Goal: Entertainment & Leisure: Consume media (video, audio)

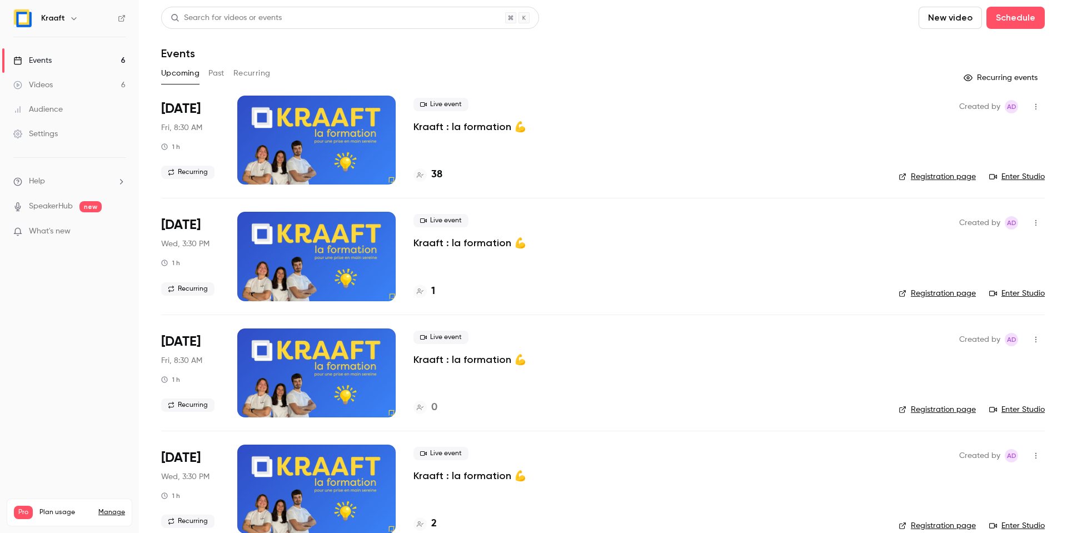
click at [47, 76] on link "Videos 6" at bounding box center [69, 85] width 139 height 24
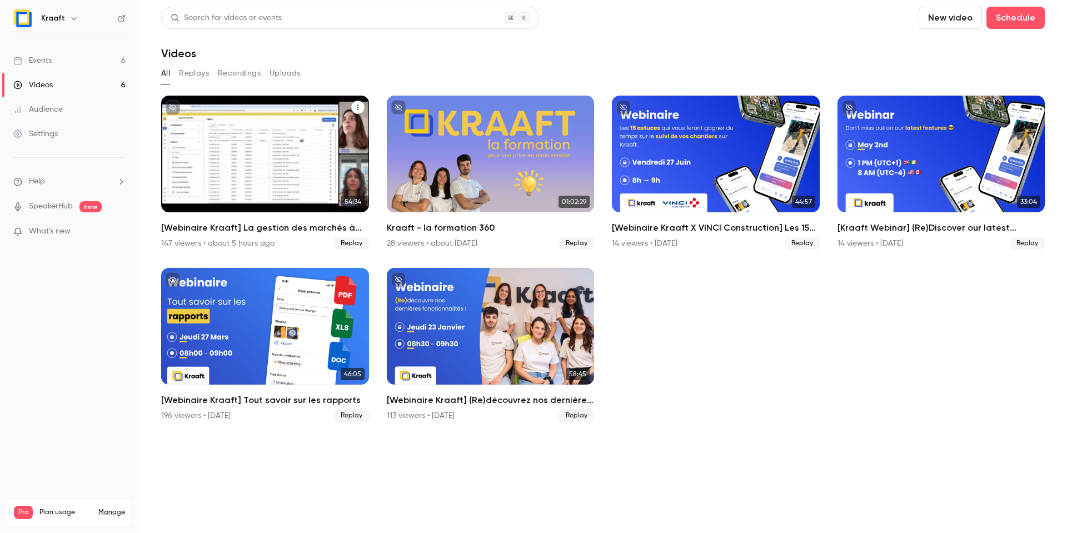
click at [212, 127] on div "[Webinaire Kraaft] La gestion des marchés à bons de commande et des petites int…" at bounding box center [265, 154] width 208 height 117
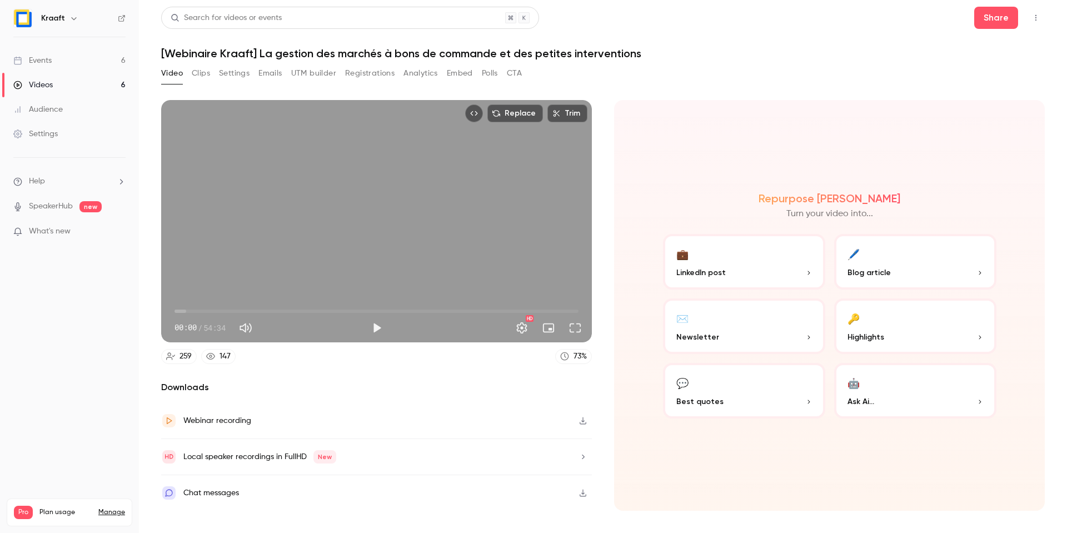
click at [377, 206] on div "Replace Trim 00:00 00:00 / 54:34 HD" at bounding box center [376, 221] width 431 height 242
click at [215, 306] on span "00:03" at bounding box center [377, 311] width 404 height 18
click at [305, 255] on div "Replace Trim 05:29 05:29 / 54:34 HD" at bounding box center [376, 221] width 431 height 242
click at [347, 309] on span "23:20" at bounding box center [377, 311] width 404 height 18
click at [428, 219] on div "Replace Trim 23:20 23:20 / 54:34 HD" at bounding box center [376, 221] width 431 height 242
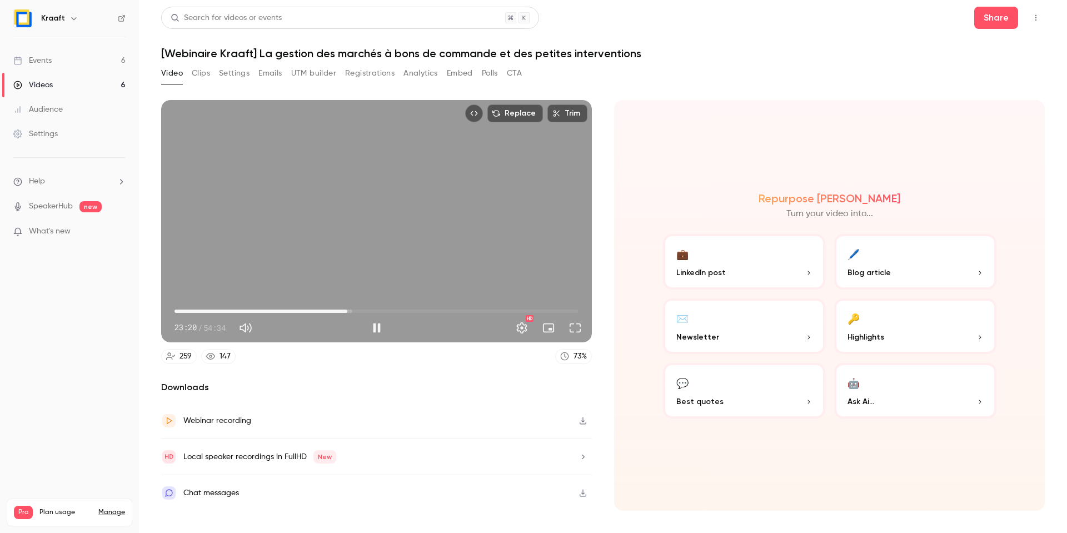
click at [471, 244] on div "Replace Trim 23:20 23:20 / 54:34 HD" at bounding box center [376, 221] width 431 height 242
click at [522, 306] on span "23:20" at bounding box center [377, 311] width 404 height 18
click at [547, 306] on span "46:54" at bounding box center [377, 311] width 404 height 18
click at [501, 257] on div "Replace Trim 50:13 46:54 / 54:34 HD" at bounding box center [376, 221] width 431 height 242
click at [558, 310] on span "51:47" at bounding box center [377, 311] width 404 height 18
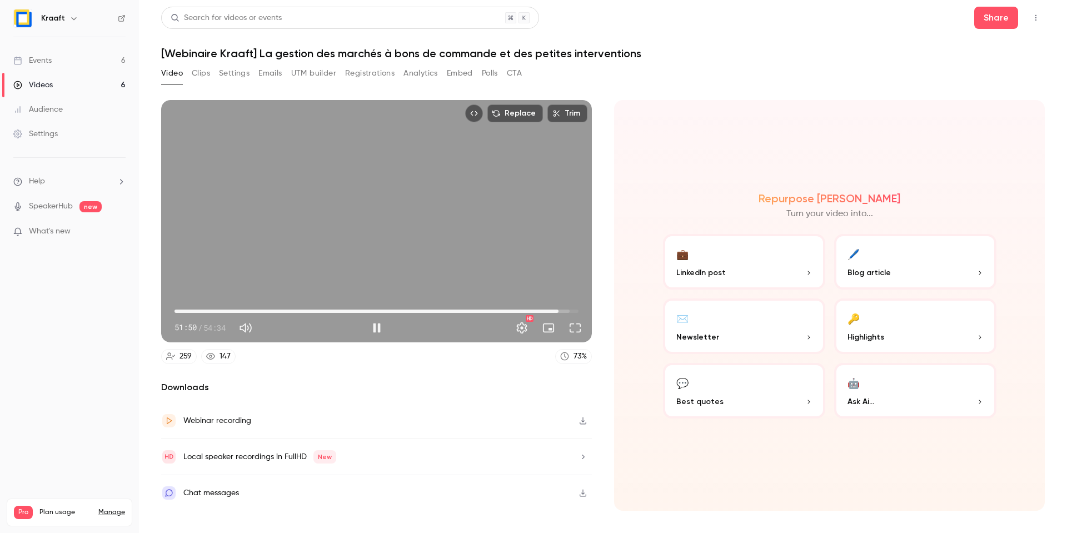
click at [557, 311] on span "51:50" at bounding box center [558, 311] width 3 height 3
click at [400, 241] on div "Replace Trim 51:25 51:25 / 54:34 HD" at bounding box center [376, 221] width 431 height 242
type input "*"
drag, startPoint x: 185, startPoint y: 310, endPoint x: 164, endPoint y: 310, distance: 20.6
click at [164, 310] on div "00:00 00:00 / 54:34 HD" at bounding box center [376, 319] width 431 height 47
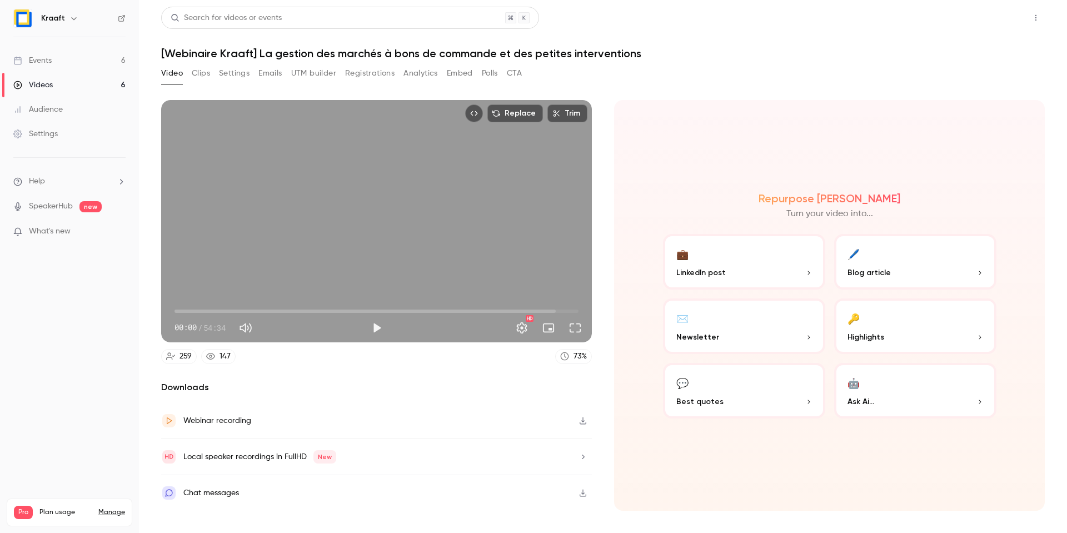
click at [1004, 24] on button "Share" at bounding box center [997, 18] width 44 height 22
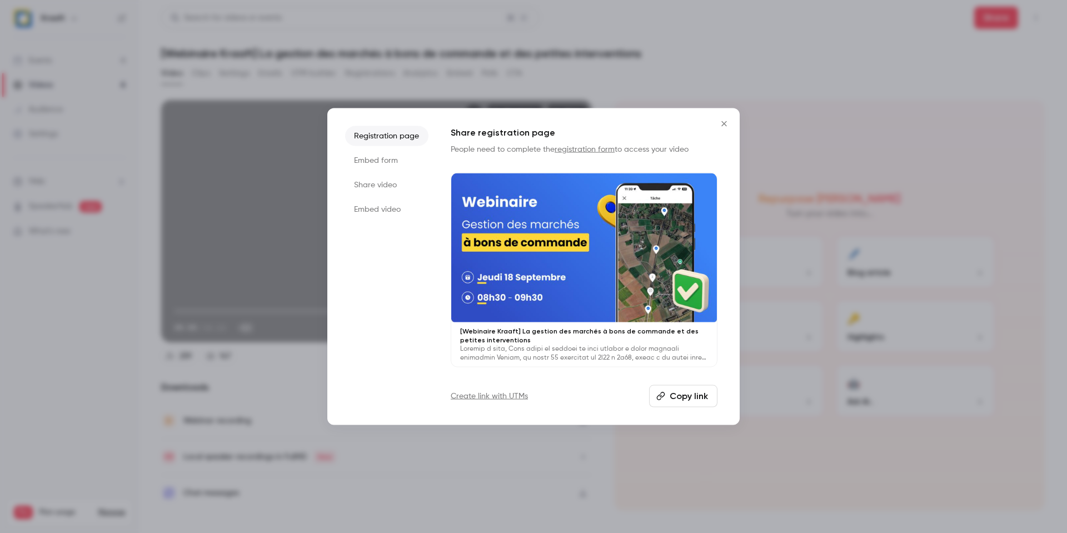
click at [674, 403] on button "Copy link" at bounding box center [683, 396] width 68 height 22
